Goal: Information Seeking & Learning: Find specific fact

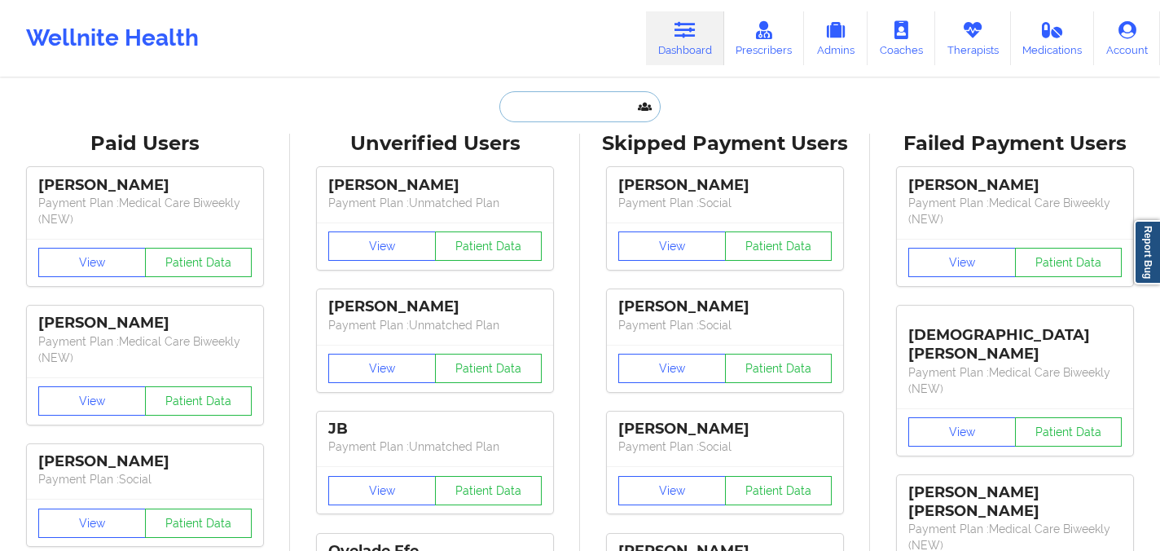
click at [549, 117] on input "text" at bounding box center [579, 106] width 161 height 31
paste input "[PERSON_NAME]"
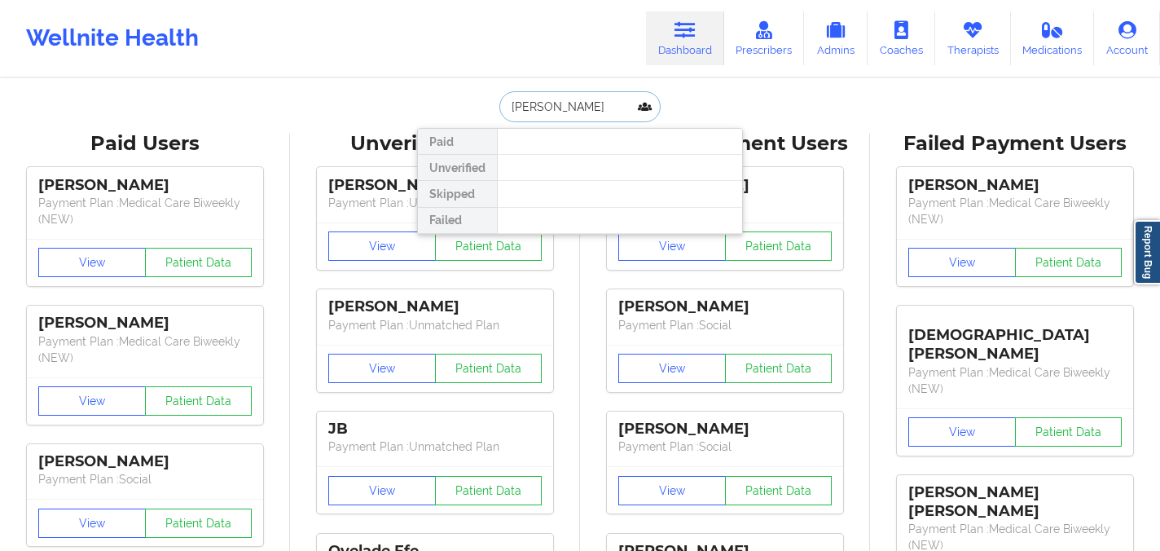
click at [551, 109] on input "[PERSON_NAME]" at bounding box center [579, 106] width 161 height 31
click at [555, 109] on input "[PERSON_NAME]" at bounding box center [579, 106] width 161 height 31
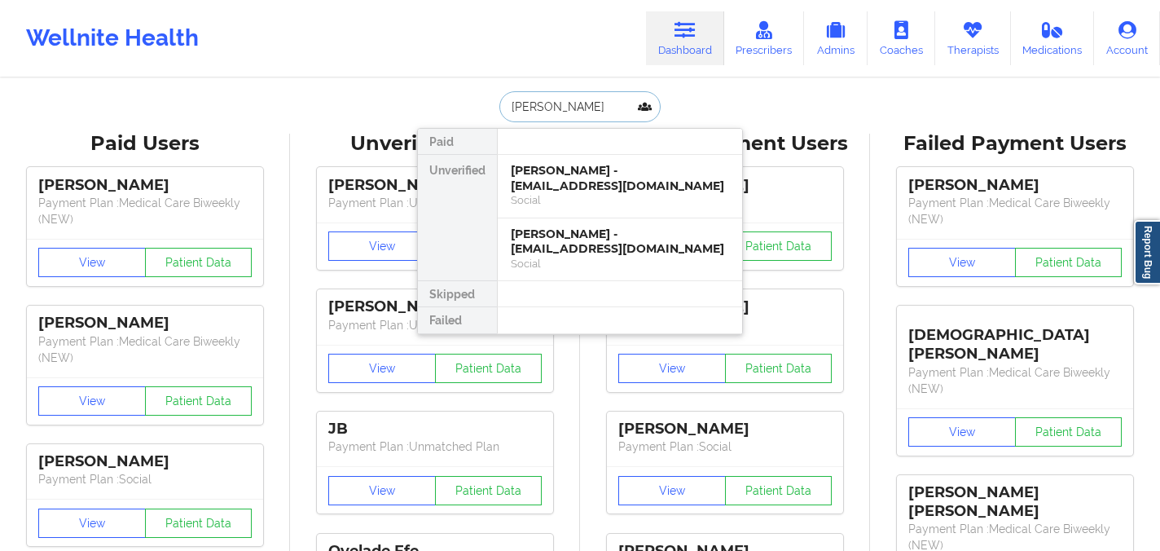
drag, startPoint x: 614, startPoint y: 105, endPoint x: 474, endPoint y: 89, distance: 140.3
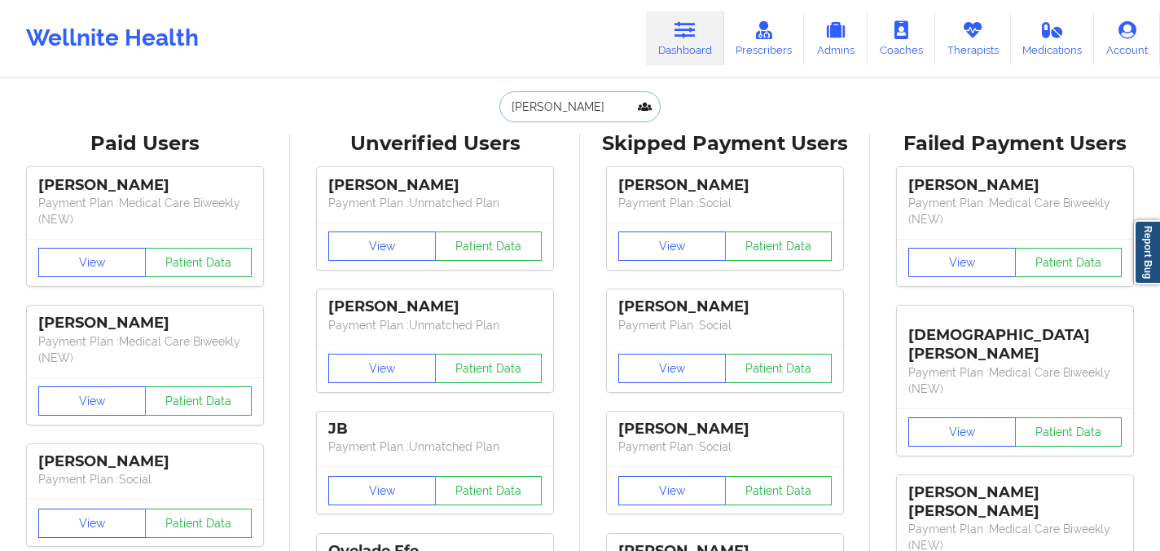
paste input "[EMAIL_ADDRESS][DOMAIN_NAME]"
type input "[EMAIL_ADDRESS][DOMAIN_NAME]"
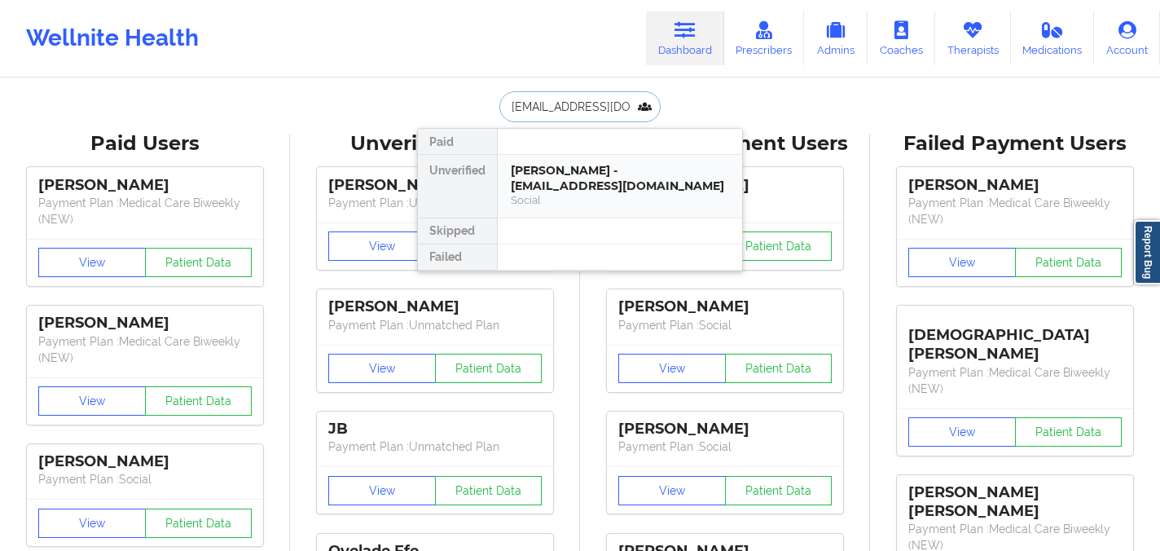
click at [557, 190] on div "[PERSON_NAME] - [EMAIL_ADDRESS][DOMAIN_NAME]" at bounding box center [620, 178] width 218 height 30
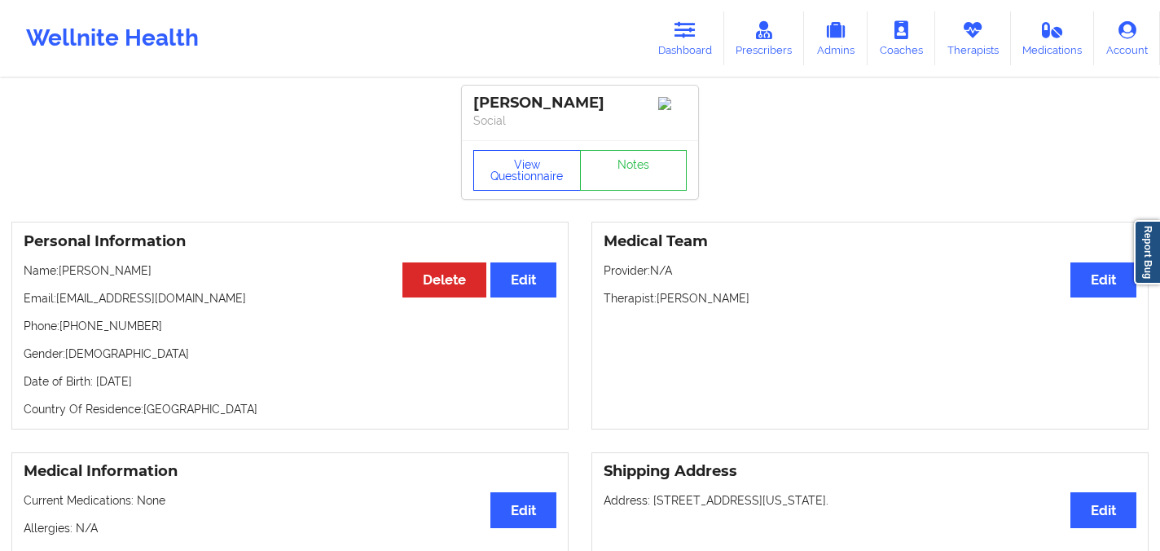
click at [524, 173] on button "View Questionnaire" at bounding box center [527, 170] width 108 height 41
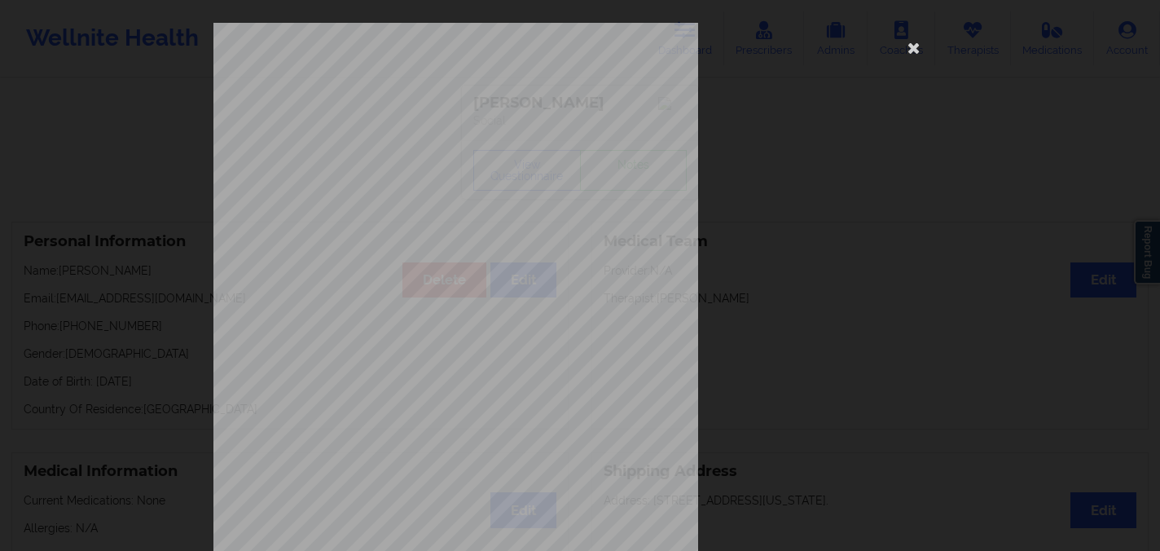
click at [1040, 215] on div "[STREET_ADDRESS] What state do you live in ? [US_STATE] Full Name [PERSON_NAME]…" at bounding box center [580, 275] width 1160 height 551
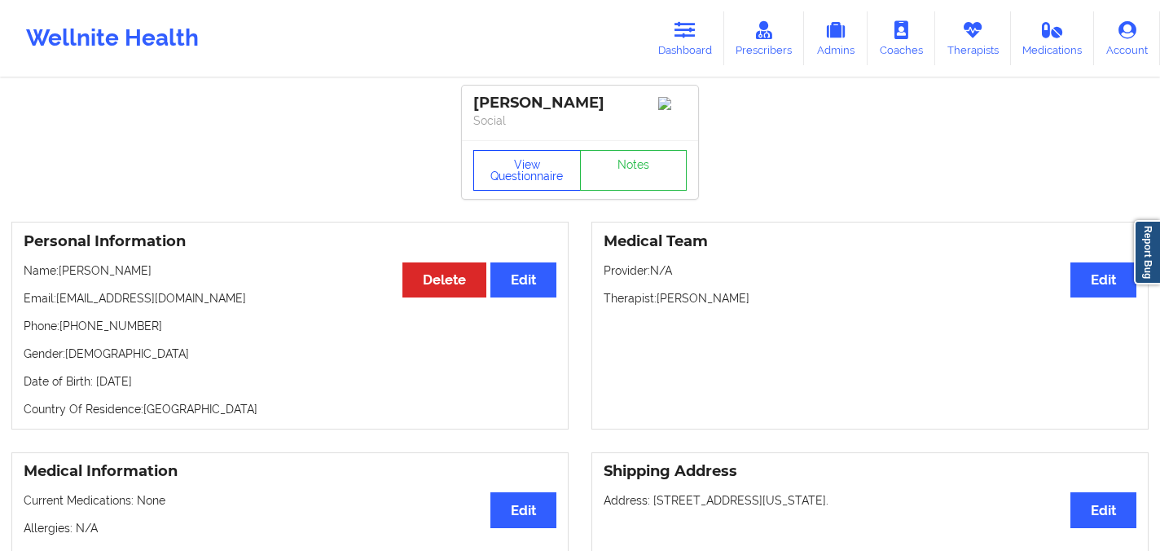
click at [539, 164] on button "View Questionnaire" at bounding box center [527, 170] width 108 height 41
click at [653, 162] on link "Notes" at bounding box center [634, 170] width 108 height 41
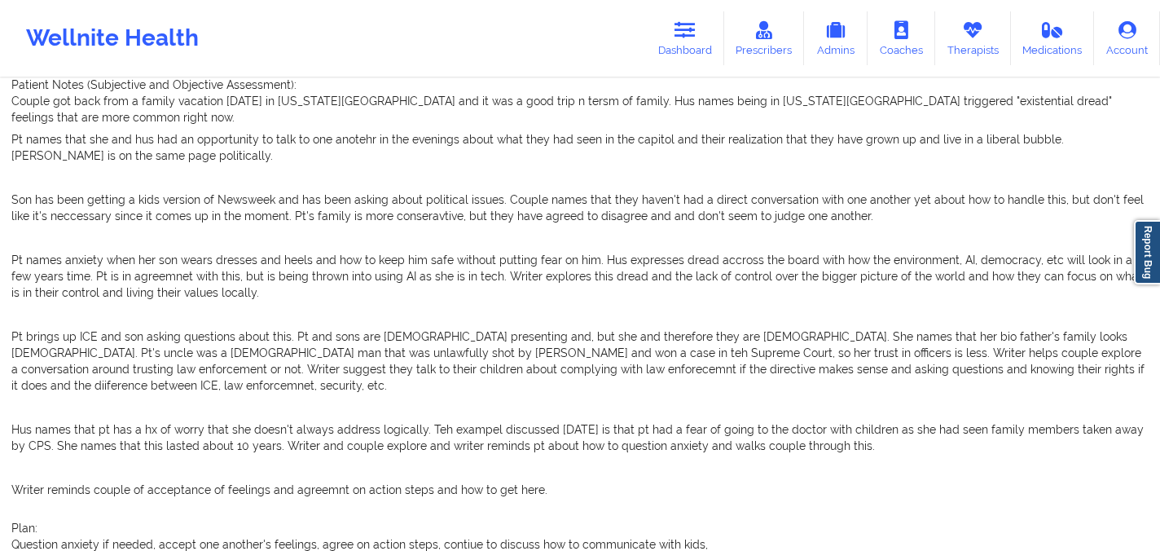
scroll to position [818, 0]
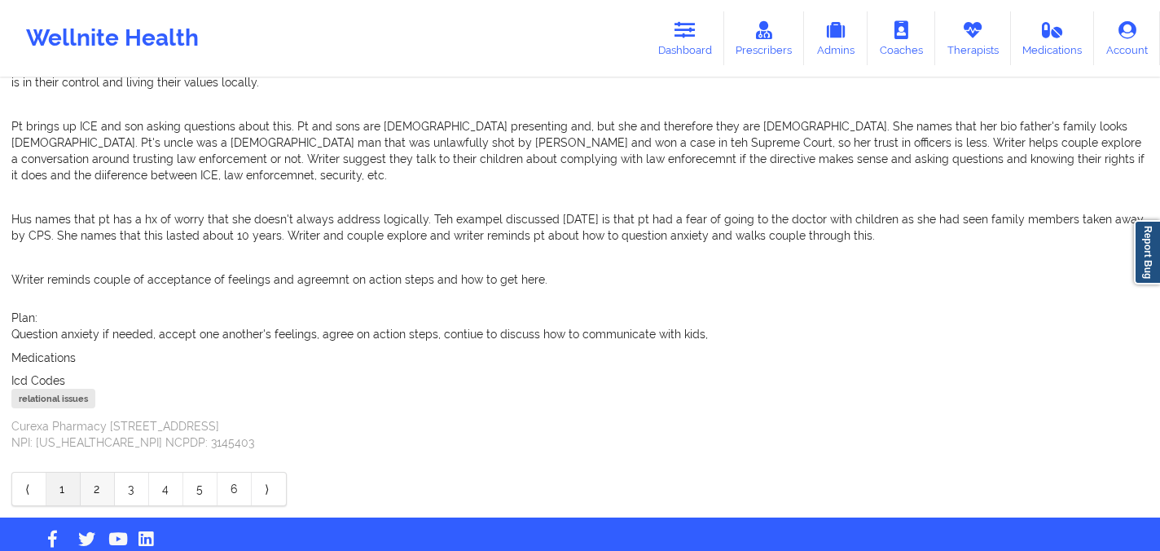
click at [97, 473] on link "2" at bounding box center [98, 489] width 34 height 33
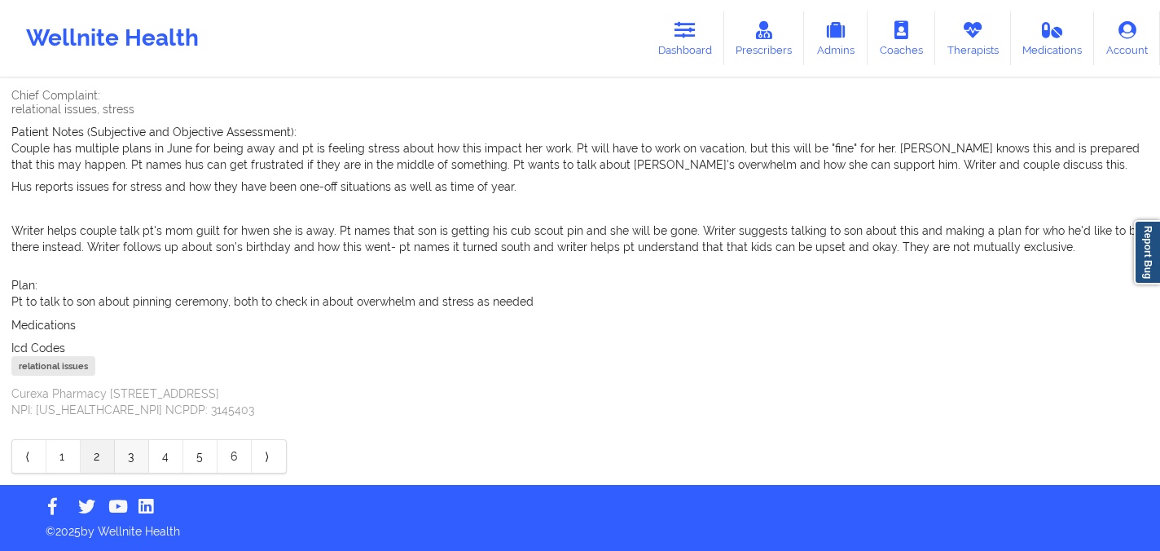
click at [120, 463] on link "3" at bounding box center [132, 456] width 34 height 33
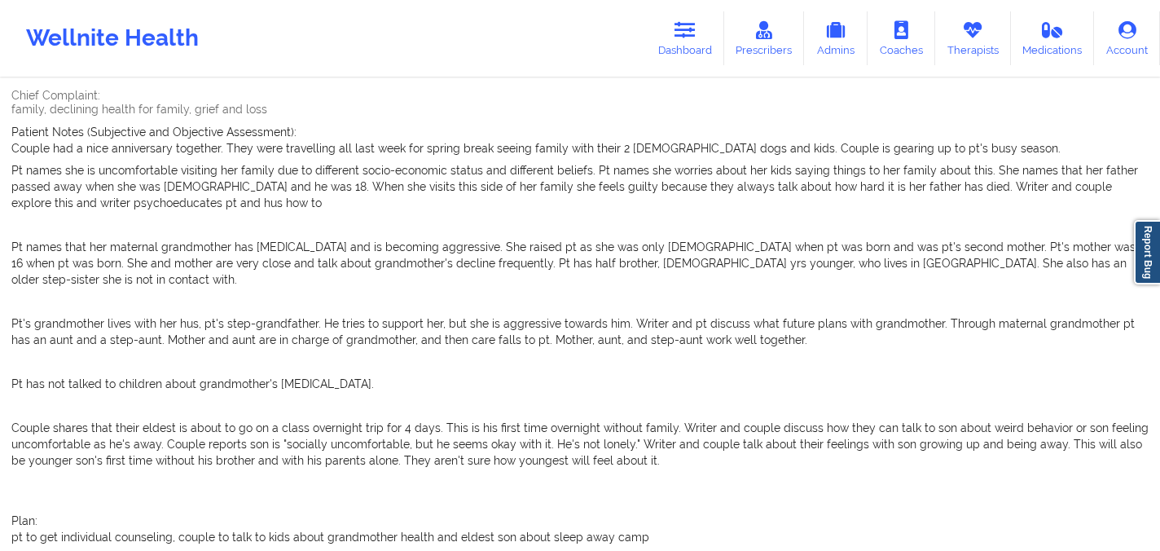
scroll to position [812, 0]
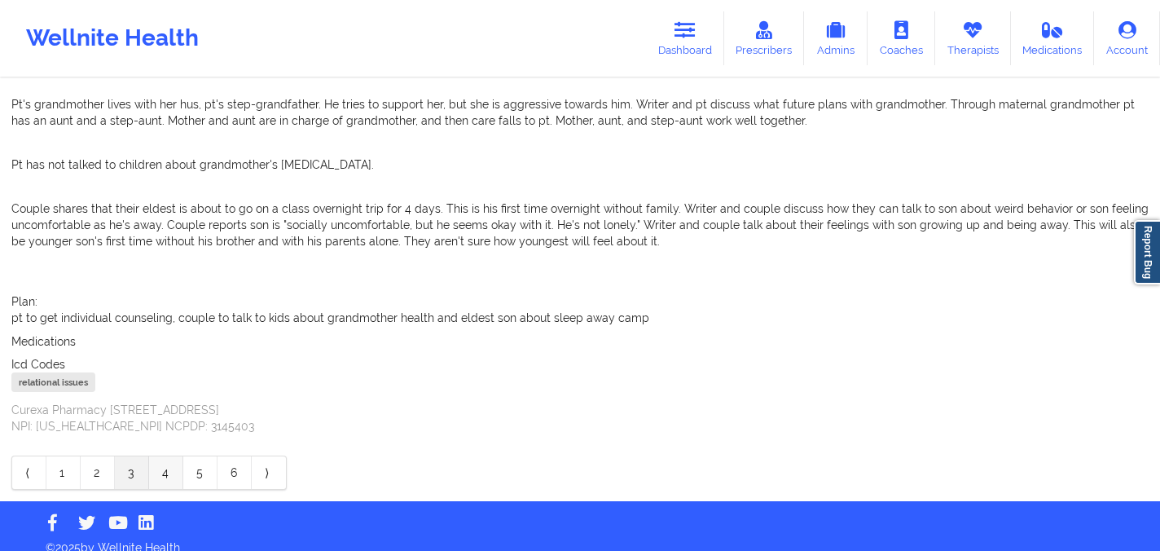
click at [161, 467] on link "4" at bounding box center [166, 472] width 34 height 33
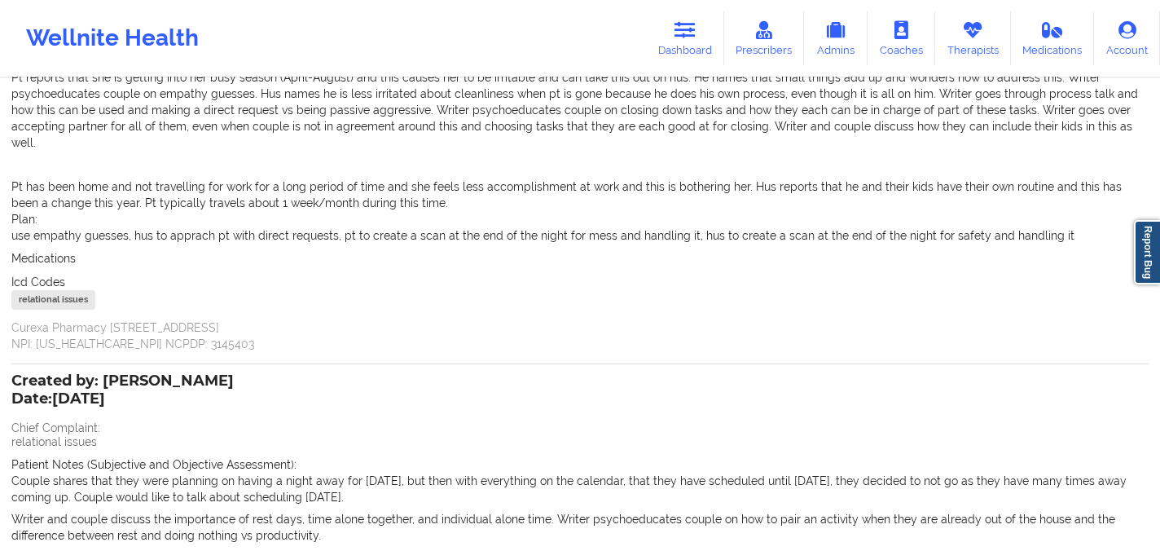
scroll to position [648, 0]
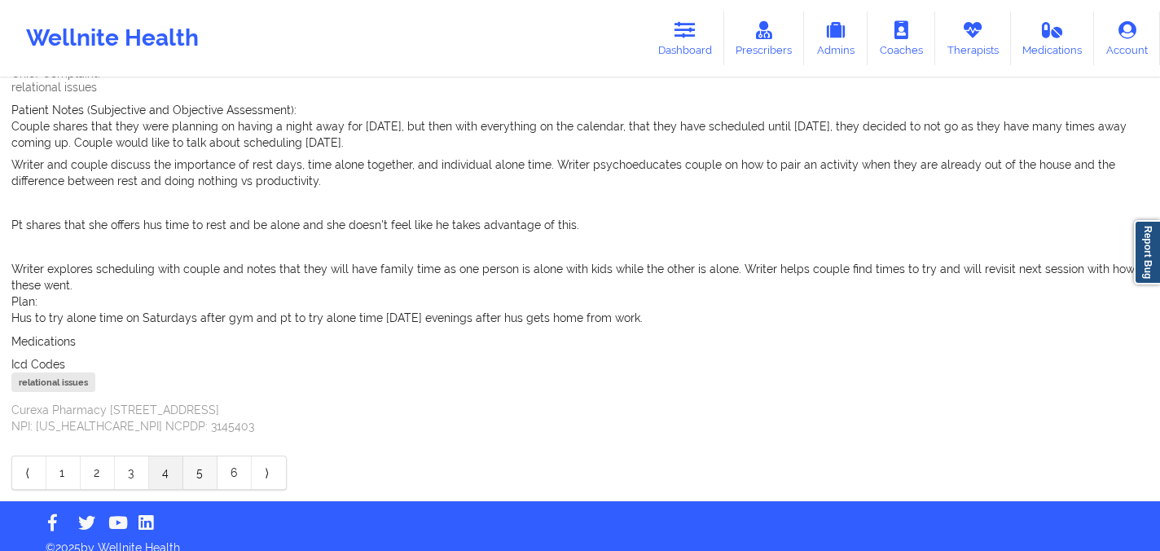
click at [201, 456] on link "5" at bounding box center [200, 472] width 34 height 33
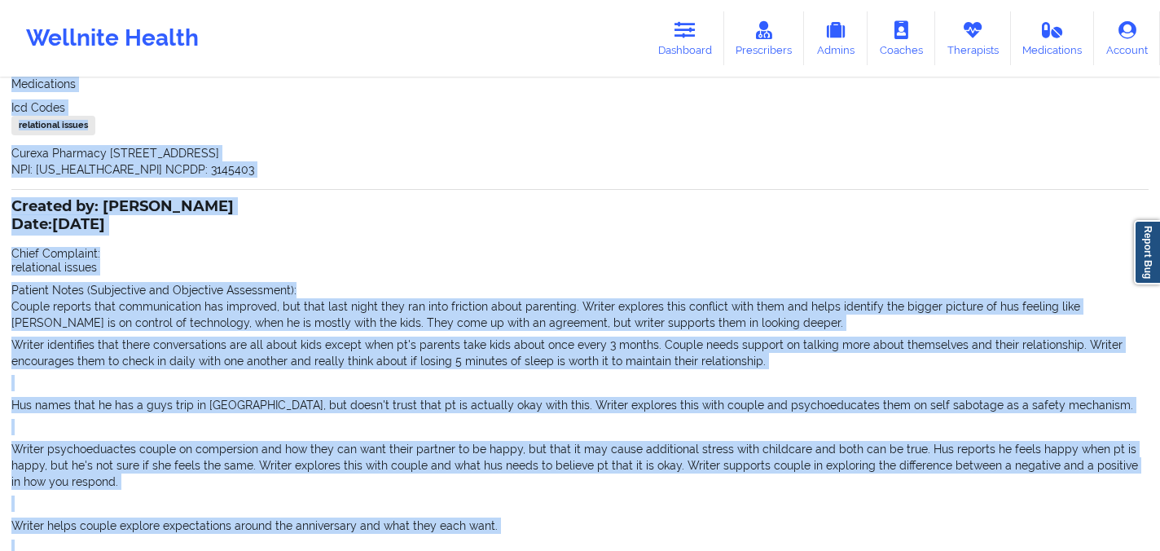
scroll to position [469, 0]
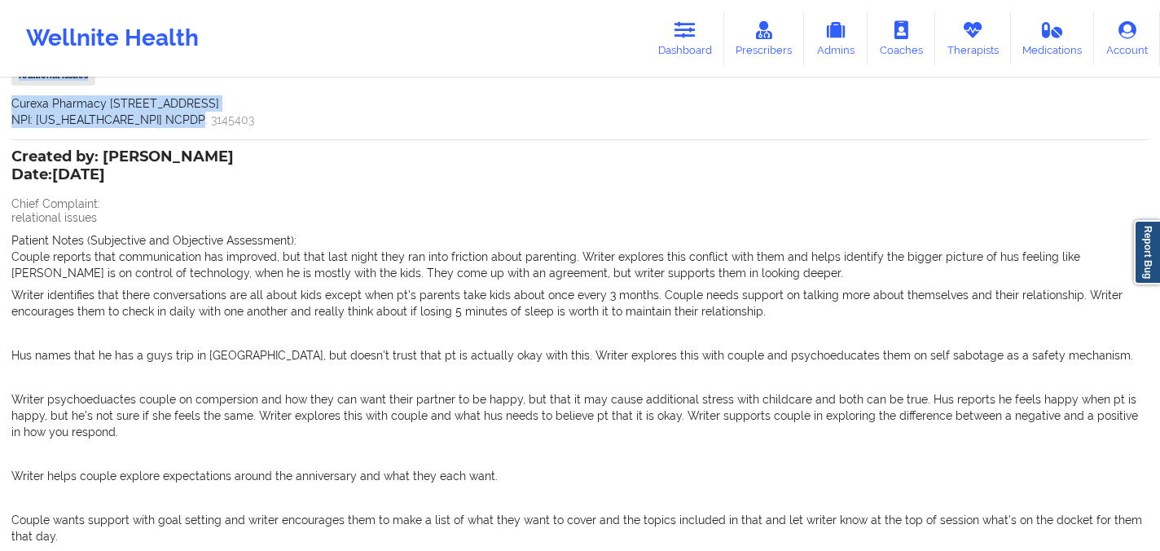
drag, startPoint x: 7, startPoint y: 185, endPoint x: 205, endPoint y: 122, distance: 207.7
click at [205, 122] on div "Name: [PERSON_NAME] Add notes Migrate notes Created by: [PERSON_NAME] Date: [DA…" at bounding box center [580, 203] width 1160 height 1185
copy div "Created by: [PERSON_NAME] Date: [DATE] Chief Complaint: relational issues, pare…"
